Goal: Task Accomplishment & Management: Manage account settings

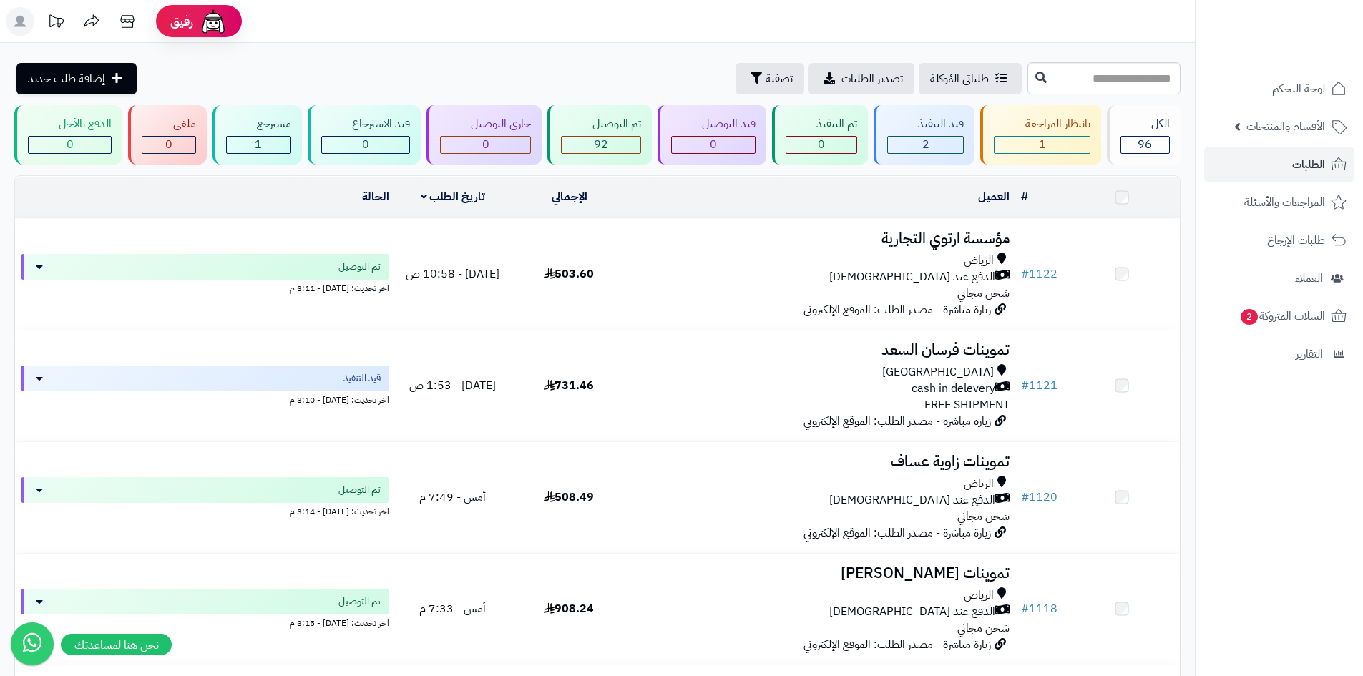
scroll to position [143, 0]
click at [1276, 318] on span "السلات المتروكة 2" at bounding box center [1282, 316] width 87 height 20
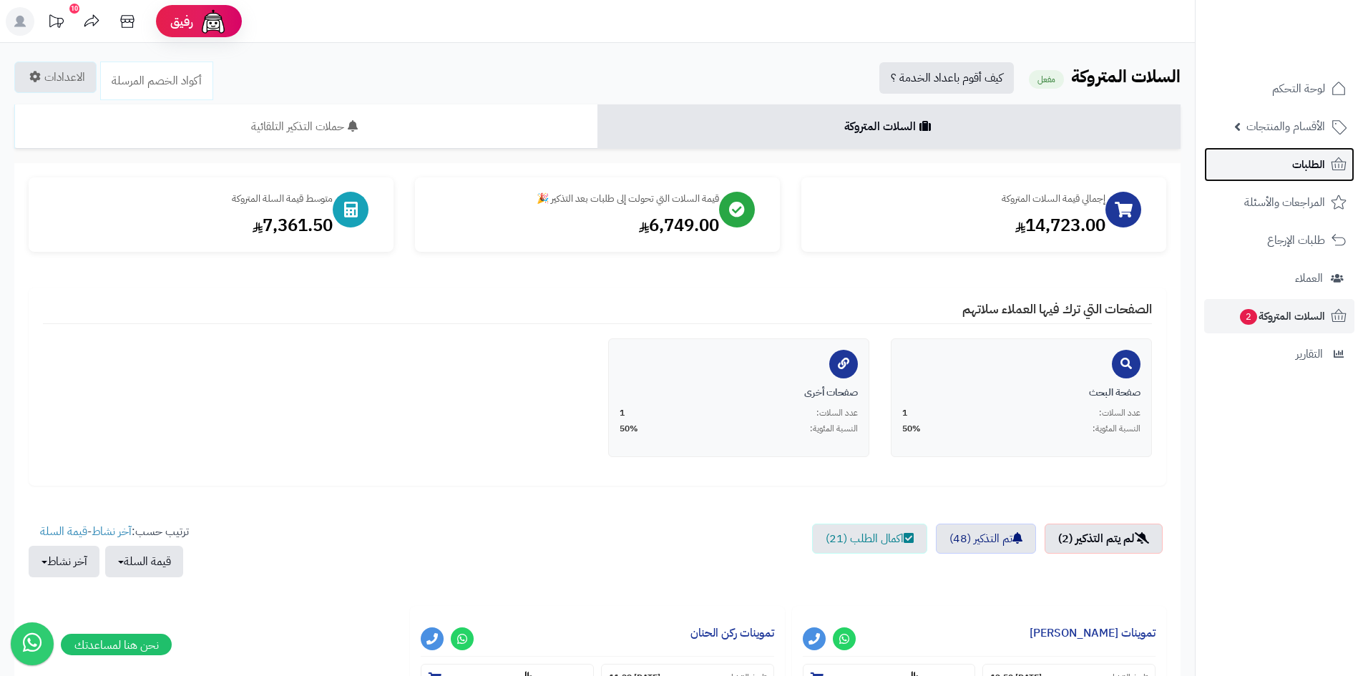
click at [1289, 157] on link "الطلبات" at bounding box center [1279, 164] width 150 height 34
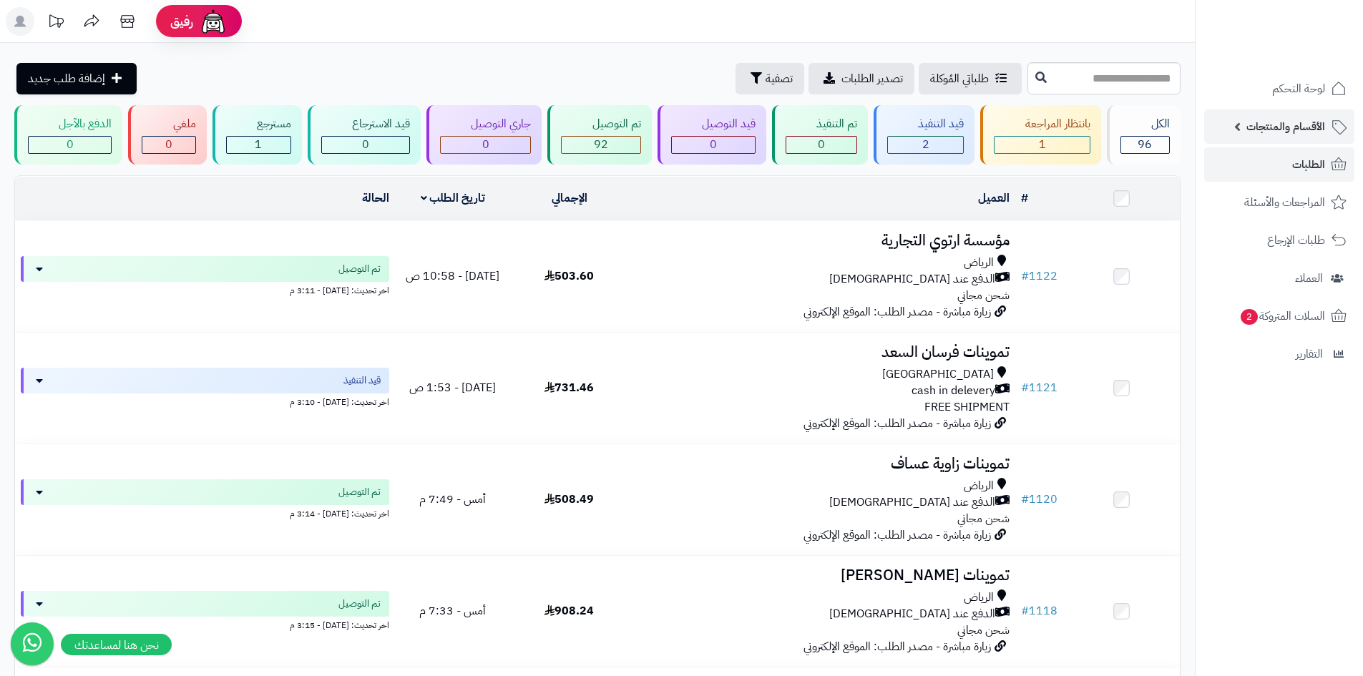
click at [1292, 126] on span "الأقسام والمنتجات" at bounding box center [1285, 127] width 79 height 20
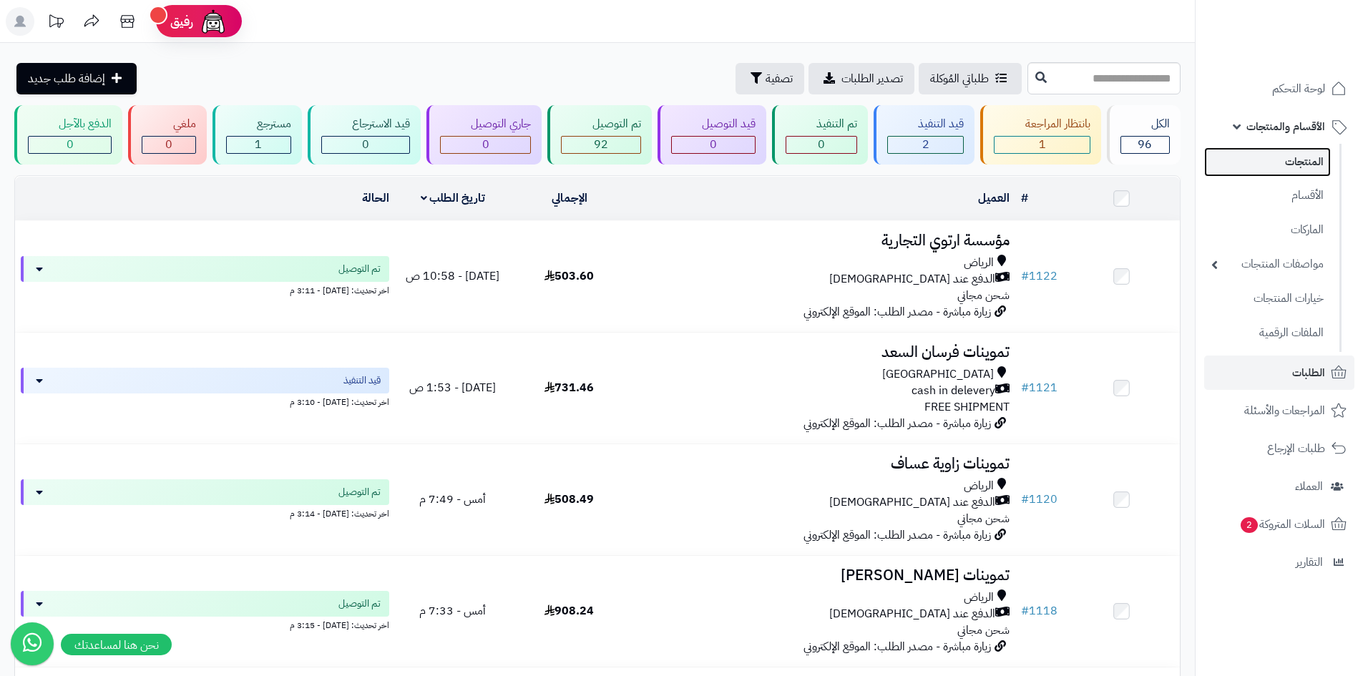
click at [1271, 161] on link "المنتجات" at bounding box center [1267, 161] width 127 height 29
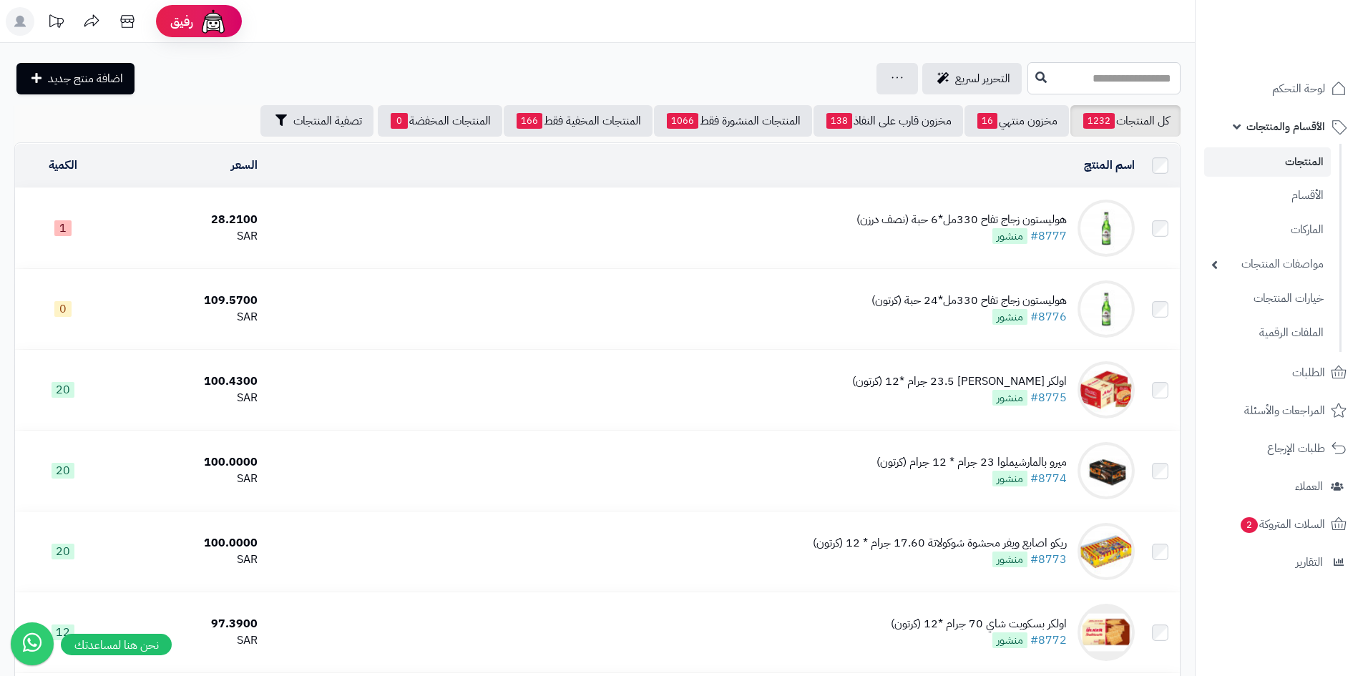
click at [1096, 76] on input "text" at bounding box center [1103, 78] width 153 height 32
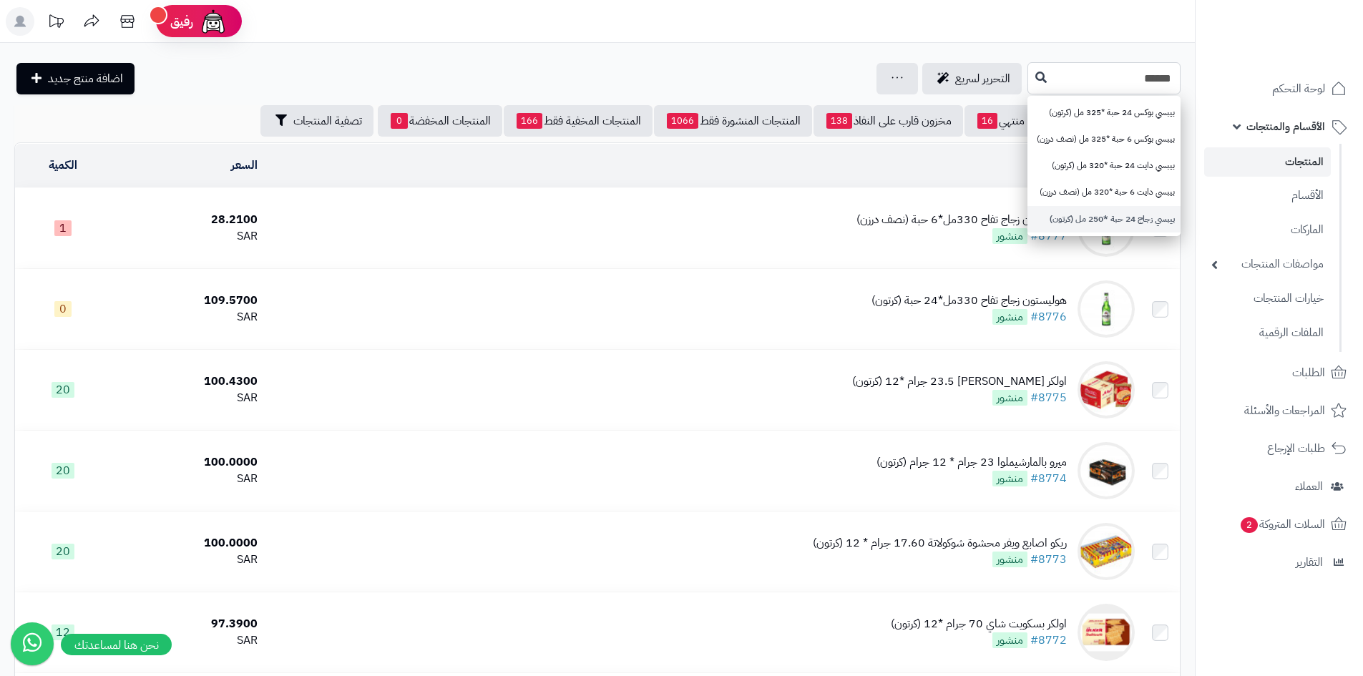
type input "*****"
click at [1071, 220] on link "بيبسي زجاج 24 حبة *250 مل (كرتون)" at bounding box center [1103, 219] width 153 height 26
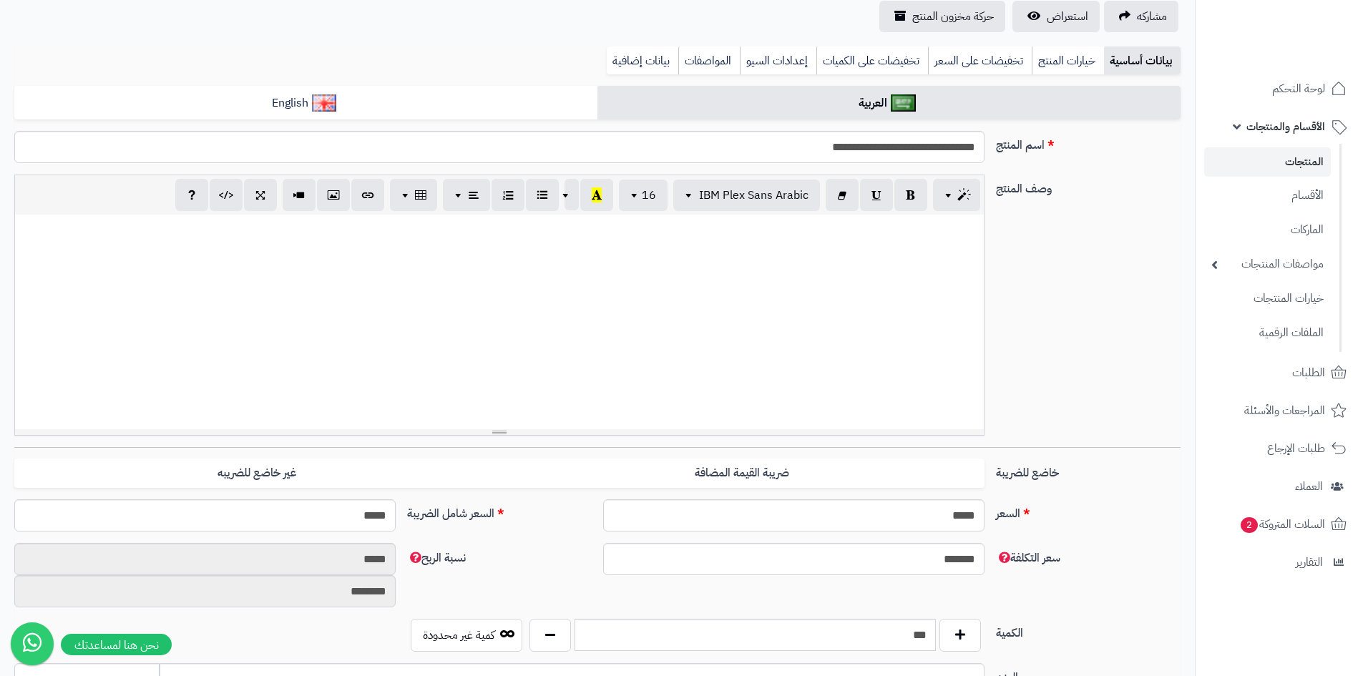
scroll to position [286, 0]
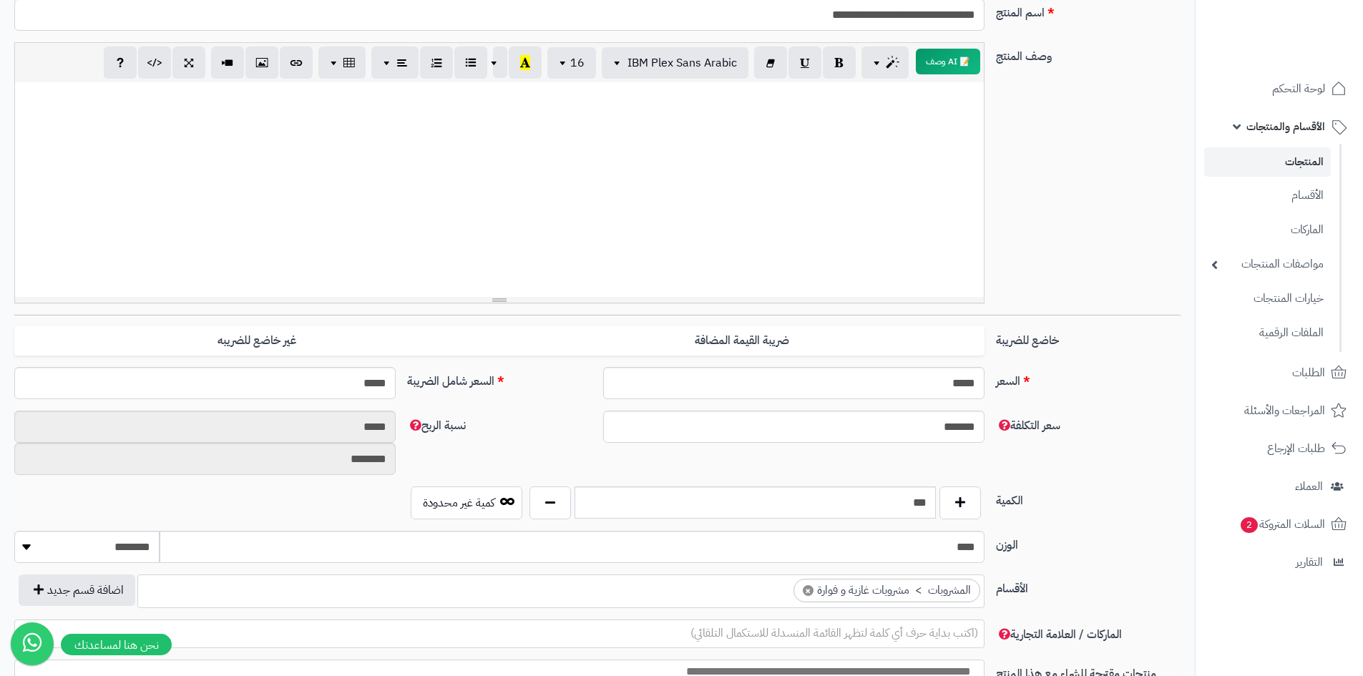
click at [1287, 155] on link "المنتجات" at bounding box center [1267, 161] width 127 height 29
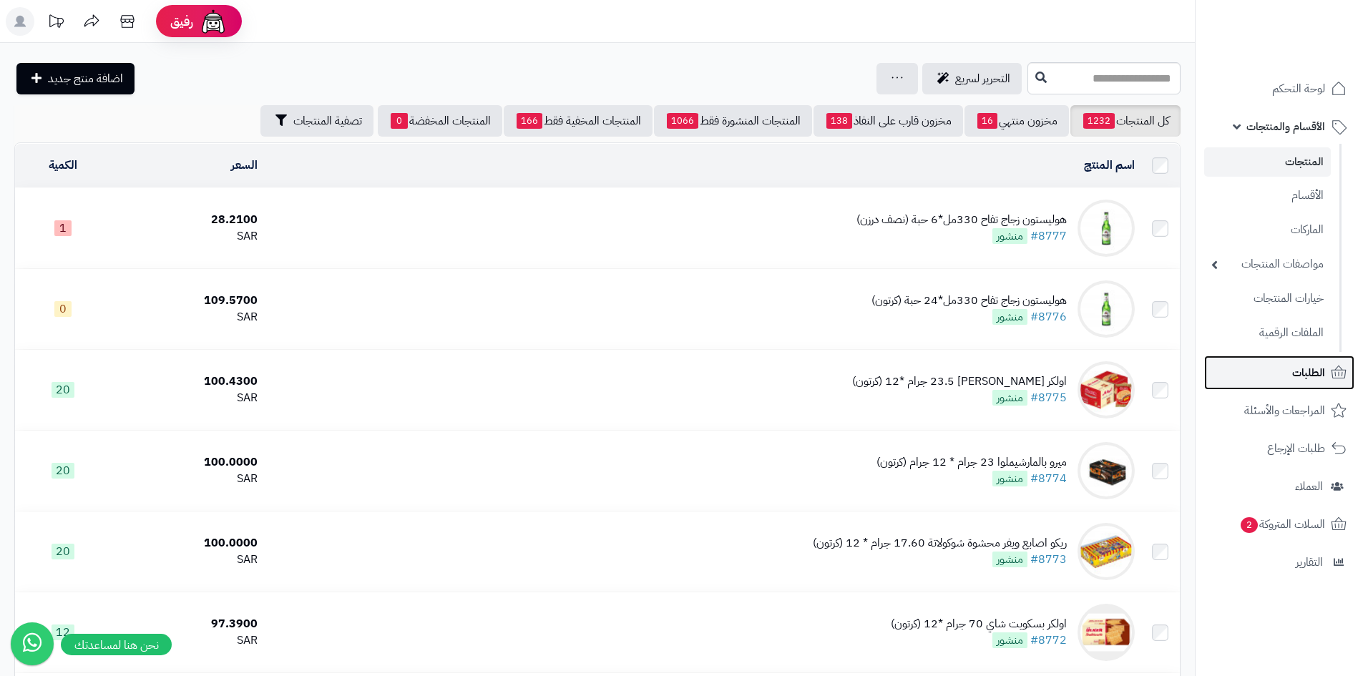
click at [1302, 381] on span "الطلبات" at bounding box center [1308, 373] width 33 height 20
